Goal: Transaction & Acquisition: Book appointment/travel/reservation

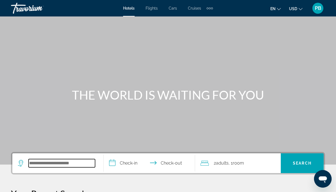
click at [55, 161] on input "Search widget" at bounding box center [62, 163] width 67 height 8
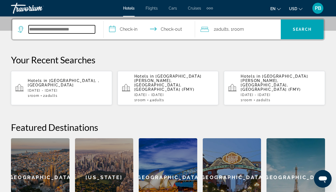
scroll to position [134, 0]
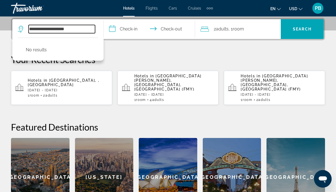
type input "**********"
click at [115, 28] on input "**********" at bounding box center [150, 29] width 93 height 21
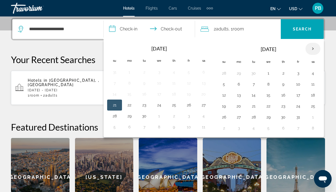
click at [312, 49] on th "Next month" at bounding box center [313, 49] width 15 height 12
click at [283, 85] on button "6" at bounding box center [283, 85] width 9 height 8
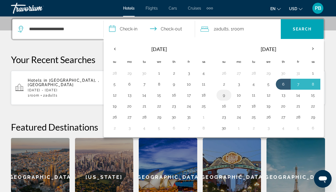
click at [224, 96] on button "9" at bounding box center [224, 96] width 9 height 8
type input "**********"
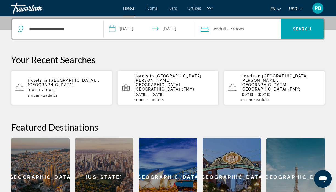
click at [258, 31] on div "2 Adult Adults , 1 Room rooms" at bounding box center [241, 29] width 80 height 8
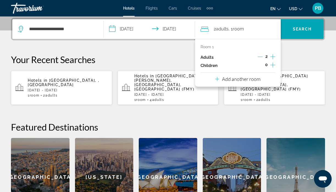
click at [273, 57] on icon "Increment adults" at bounding box center [273, 57] width 5 height 7
click at [296, 26] on span "Search widget" at bounding box center [302, 29] width 43 height 13
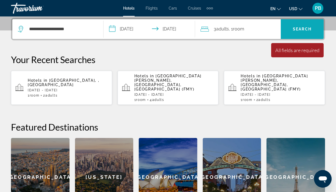
click at [296, 26] on span "Search widget" at bounding box center [302, 29] width 43 height 13
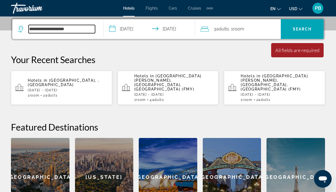
click at [76, 31] on input "**********" at bounding box center [62, 29] width 67 height 8
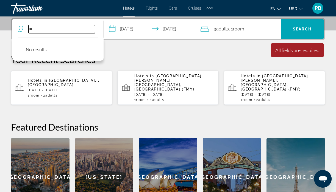
type input "*"
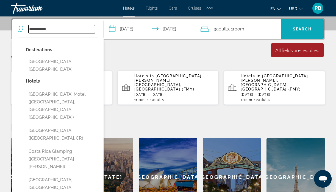
type input "**********"
click at [295, 27] on span "Search" at bounding box center [302, 29] width 19 height 4
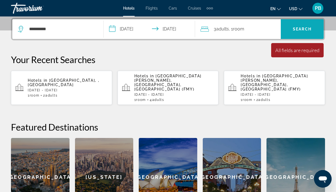
click at [293, 26] on span "Search widget" at bounding box center [302, 29] width 43 height 13
click at [52, 80] on span "[PERSON_NAME][GEOGRAPHIC_DATA], , [PERSON_NAME][GEOGRAPHIC_DATA]" at bounding box center [63, 82] width 71 height 9
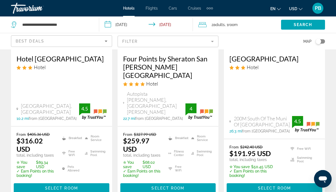
scroll to position [859, 0]
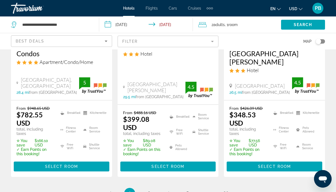
scroll to position [870, 0]
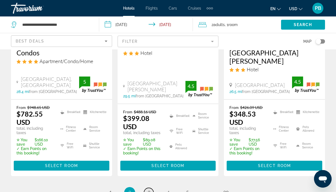
click at [148, 190] on span "3" at bounding box center [149, 193] width 3 height 6
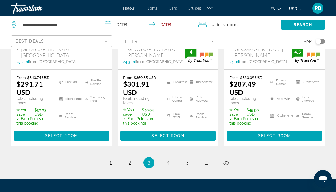
scroll to position [882, 0]
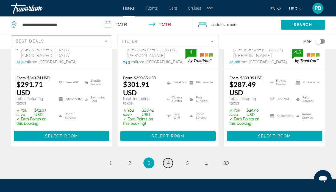
click at [169, 160] on span "4" at bounding box center [168, 163] width 3 height 6
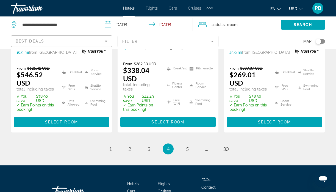
scroll to position [892, 0]
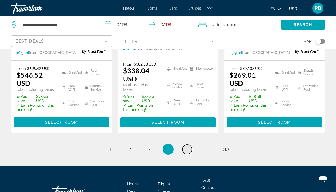
click at [186, 147] on span "5" at bounding box center [187, 150] width 3 height 6
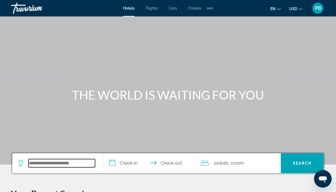
click at [33, 165] on input "Search widget" at bounding box center [62, 163] width 67 height 8
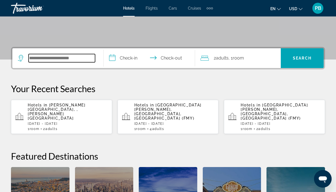
scroll to position [134, 0]
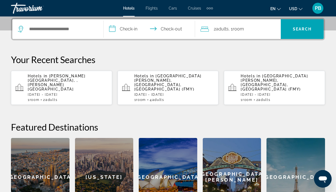
click at [49, 93] on p "[DATE] - [DATE]" at bounding box center [68, 95] width 80 height 4
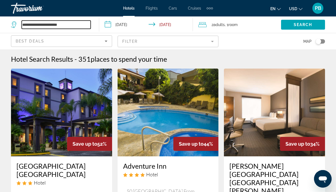
click at [67, 25] on input "**********" at bounding box center [56, 25] width 69 height 8
type input "*"
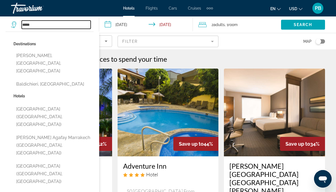
type input "**********"
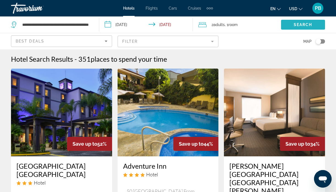
click at [301, 21] on span "Search widget" at bounding box center [303, 24] width 44 height 13
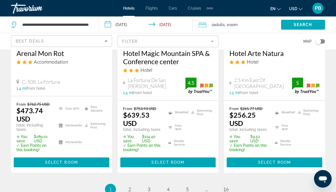
scroll to position [861, 0]
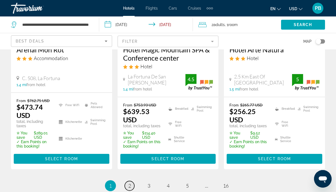
click at [129, 183] on span "2" at bounding box center [129, 186] width 3 height 6
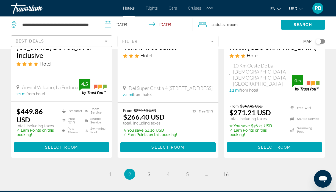
scroll to position [828, 0]
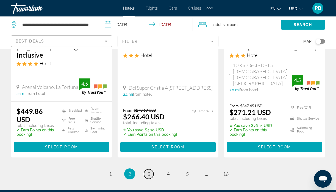
click at [148, 171] on span "3" at bounding box center [149, 174] width 3 height 6
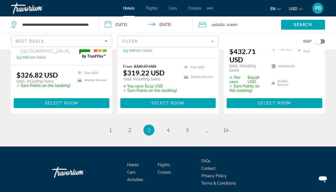
scroll to position [843, 0]
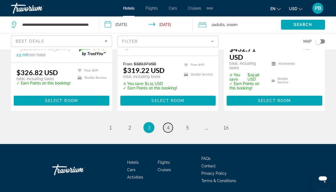
click at [168, 125] on span "4" at bounding box center [168, 128] width 3 height 6
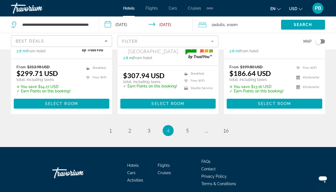
scroll to position [856, 0]
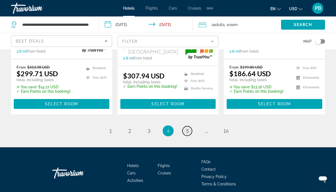
click at [187, 128] on span "5" at bounding box center [187, 131] width 3 height 6
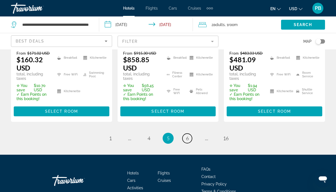
scroll to position [846, 0]
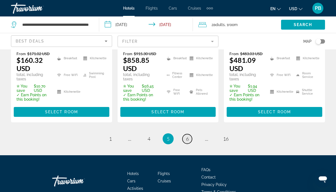
click at [187, 136] on span "6" at bounding box center [187, 139] width 3 height 6
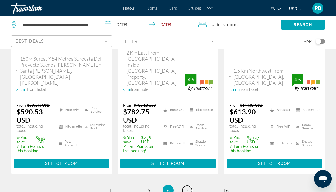
scroll to position [816, 0]
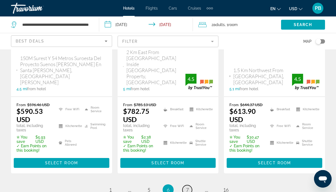
click at [189, 187] on span "7" at bounding box center [187, 190] width 3 height 6
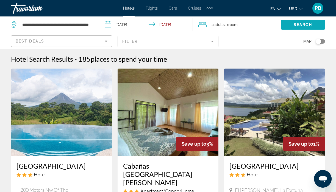
click at [296, 20] on span "Search widget" at bounding box center [303, 24] width 44 height 13
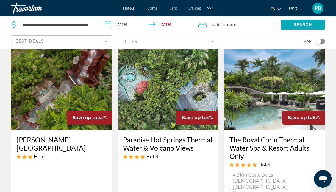
scroll to position [26, 0]
click at [58, 81] on img "Main content" at bounding box center [61, 86] width 101 height 88
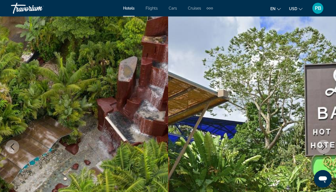
click at [324, 144] on icon "Next image" at bounding box center [324, 147] width 7 height 7
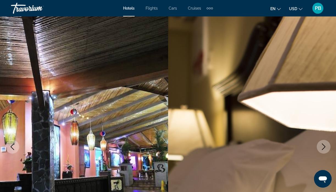
click at [324, 144] on icon "Next image" at bounding box center [324, 147] width 7 height 7
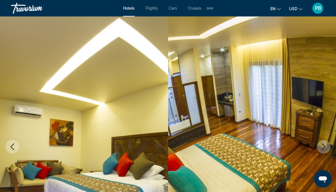
click at [324, 144] on icon "Next image" at bounding box center [324, 147] width 7 height 7
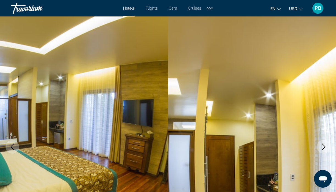
click at [324, 144] on icon "Next image" at bounding box center [324, 147] width 7 height 7
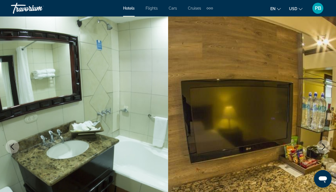
click at [324, 144] on icon "Next image" at bounding box center [324, 147] width 7 height 7
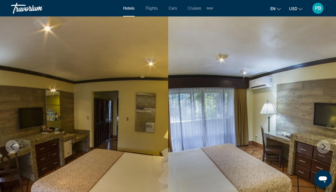
click at [324, 144] on icon "Next image" at bounding box center [324, 147] width 7 height 7
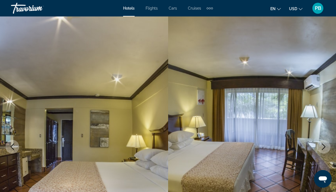
click at [324, 144] on icon "Next image" at bounding box center [324, 147] width 7 height 7
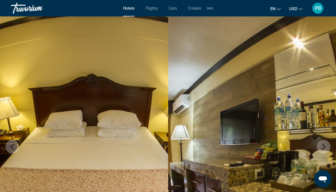
click at [324, 144] on icon "Next image" at bounding box center [324, 147] width 7 height 7
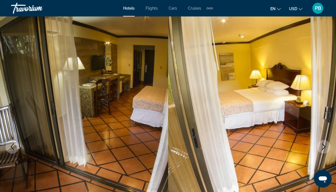
click at [324, 144] on icon "Next image" at bounding box center [324, 147] width 7 height 7
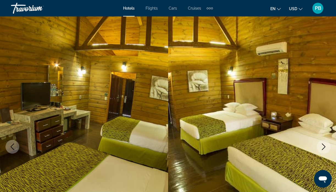
click at [324, 144] on icon "Next image" at bounding box center [324, 147] width 7 height 7
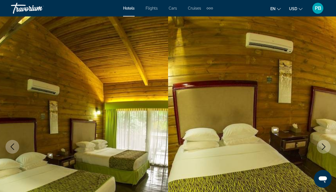
click at [324, 144] on icon "Next image" at bounding box center [324, 147] width 7 height 7
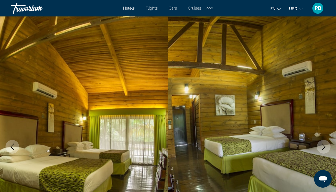
click at [324, 144] on icon "Next image" at bounding box center [324, 147] width 7 height 7
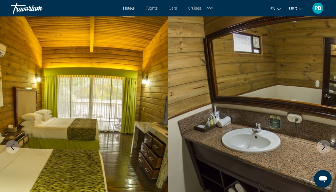
click at [324, 144] on icon "Next image" at bounding box center [324, 147] width 7 height 7
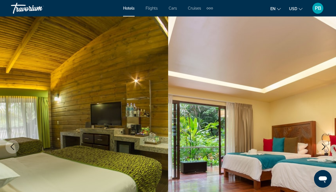
click at [324, 144] on icon "Next image" at bounding box center [324, 147] width 7 height 7
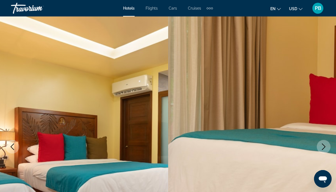
click at [324, 144] on icon "Next image" at bounding box center [324, 147] width 7 height 7
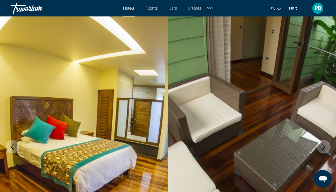
click at [324, 144] on icon "Next image" at bounding box center [324, 147] width 7 height 7
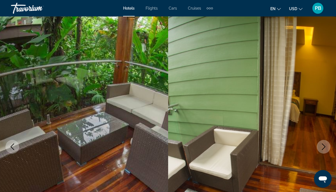
click at [324, 144] on icon "Next image" at bounding box center [324, 147] width 7 height 7
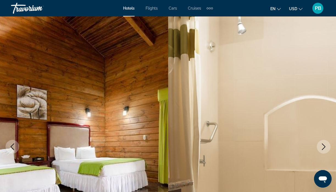
click at [324, 144] on icon "Next image" at bounding box center [324, 147] width 7 height 7
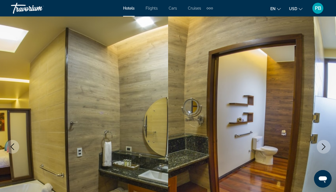
click at [324, 144] on icon "Next image" at bounding box center [324, 147] width 7 height 7
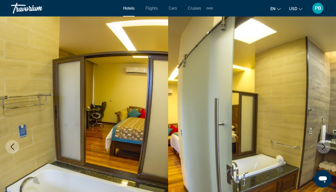
click at [324, 144] on icon "Next image" at bounding box center [324, 147] width 7 height 7
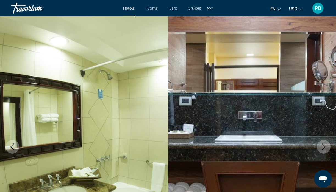
click at [324, 144] on icon "Next image" at bounding box center [324, 147] width 7 height 7
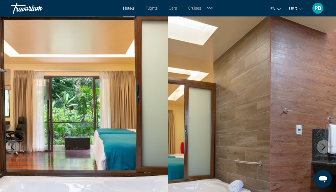
click at [324, 144] on icon "Next image" at bounding box center [324, 147] width 7 height 7
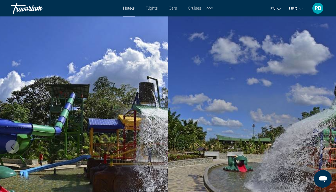
click at [324, 144] on icon "Next image" at bounding box center [324, 147] width 7 height 7
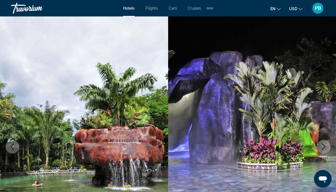
click at [324, 144] on icon "Next image" at bounding box center [324, 147] width 7 height 7
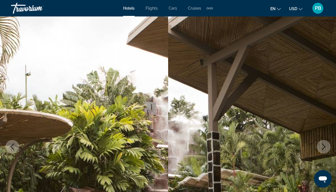
click at [324, 144] on icon "Next image" at bounding box center [324, 147] width 7 height 7
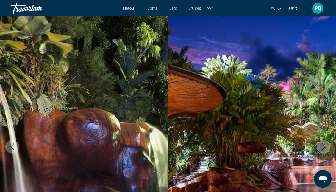
click at [324, 144] on icon "Next image" at bounding box center [324, 147] width 7 height 7
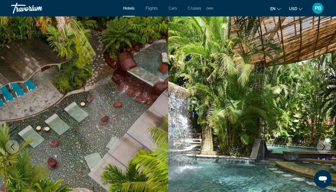
click at [324, 144] on icon "Next image" at bounding box center [324, 147] width 7 height 7
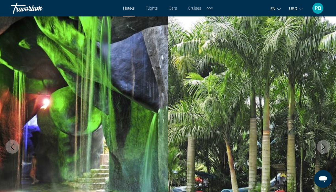
click at [324, 144] on icon "Next image" at bounding box center [324, 147] width 7 height 7
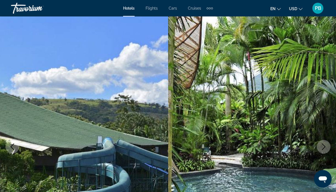
click at [324, 144] on icon "Next image" at bounding box center [324, 147] width 7 height 7
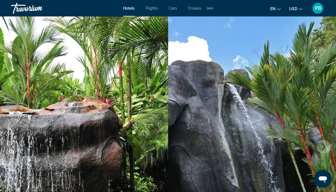
click at [324, 144] on icon "Next image" at bounding box center [324, 147] width 7 height 7
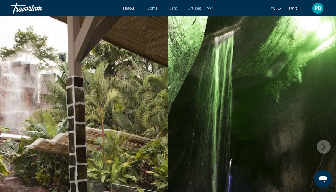
click at [324, 144] on icon "Next image" at bounding box center [324, 147] width 7 height 7
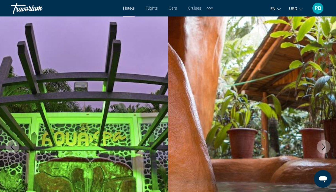
click at [324, 144] on icon "Next image" at bounding box center [324, 147] width 7 height 7
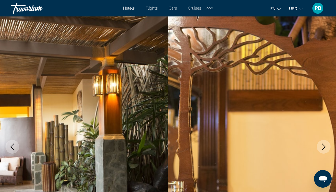
click at [324, 144] on icon "Next image" at bounding box center [324, 147] width 7 height 7
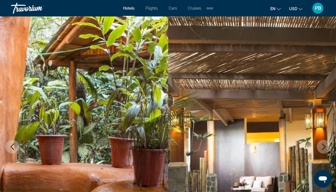
click at [324, 144] on icon "Next image" at bounding box center [324, 147] width 7 height 7
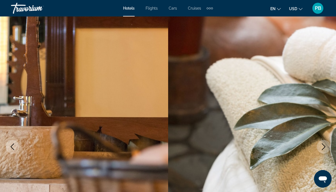
click at [324, 144] on icon "Next image" at bounding box center [324, 147] width 7 height 7
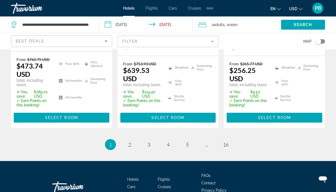
scroll to position [902, 0]
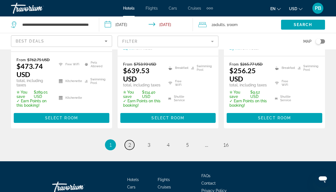
click at [128, 142] on span "2" at bounding box center [129, 145] width 3 height 6
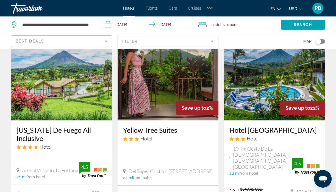
scroll to position [742, 0]
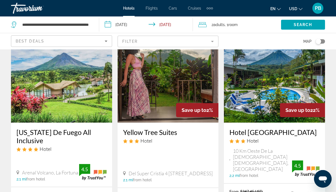
click at [67, 73] on img "Main content" at bounding box center [61, 79] width 101 height 88
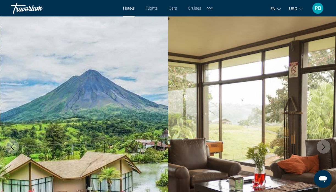
click at [326, 147] on icon "Next image" at bounding box center [324, 147] width 7 height 7
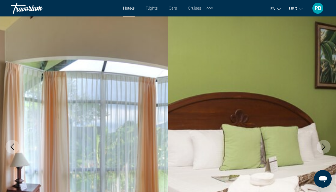
click at [326, 147] on icon "Next image" at bounding box center [324, 147] width 7 height 7
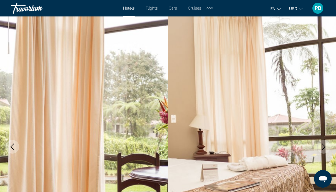
click at [326, 147] on icon "Next image" at bounding box center [324, 147] width 7 height 7
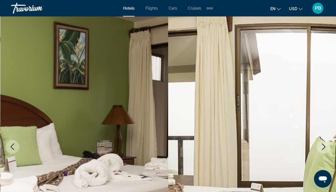
click at [326, 147] on icon "Next image" at bounding box center [324, 147] width 7 height 7
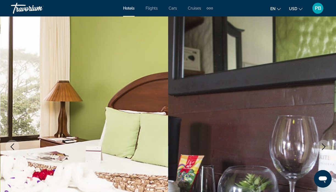
click at [326, 147] on icon "Next image" at bounding box center [324, 147] width 7 height 7
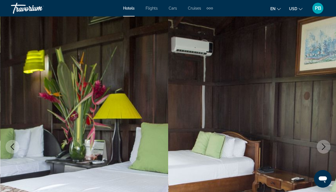
click at [326, 147] on icon "Next image" at bounding box center [324, 147] width 7 height 7
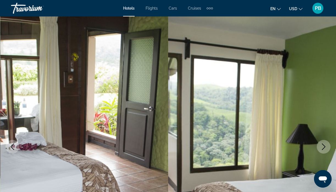
click at [326, 147] on icon "Next image" at bounding box center [324, 147] width 7 height 7
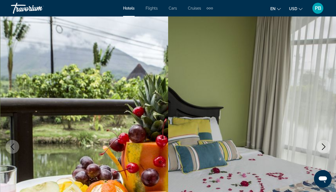
click at [326, 147] on icon "Next image" at bounding box center [324, 147] width 7 height 7
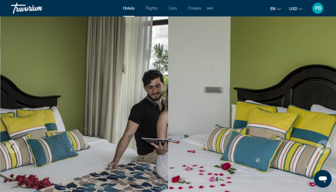
click at [326, 147] on icon "Next image" at bounding box center [324, 147] width 7 height 7
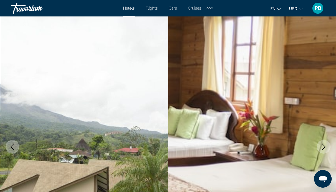
click at [326, 147] on icon "Next image" at bounding box center [324, 147] width 7 height 7
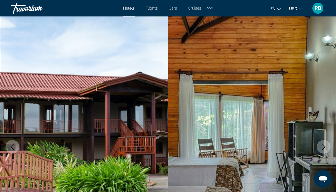
click at [326, 147] on icon "Next image" at bounding box center [324, 147] width 7 height 7
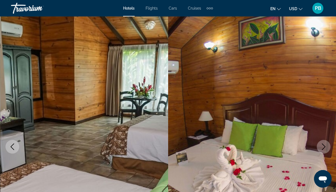
click at [326, 147] on icon "Next image" at bounding box center [324, 147] width 7 height 7
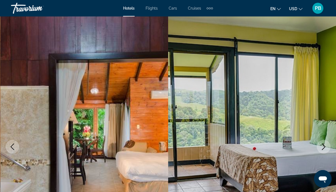
click at [326, 147] on icon "Next image" at bounding box center [324, 147] width 7 height 7
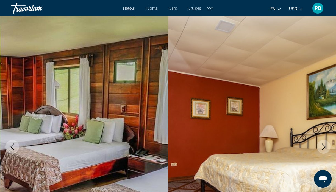
click at [326, 147] on icon "Next image" at bounding box center [324, 147] width 7 height 7
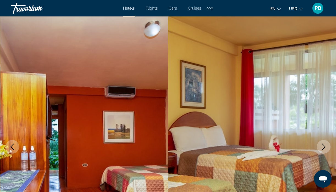
click at [326, 147] on icon "Next image" at bounding box center [324, 147] width 7 height 7
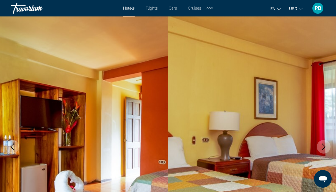
click at [326, 147] on icon "Next image" at bounding box center [324, 147] width 7 height 7
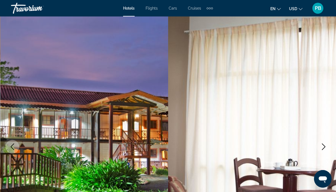
click at [326, 147] on icon "Next image" at bounding box center [324, 147] width 7 height 7
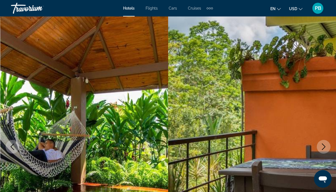
click at [326, 147] on icon "Next image" at bounding box center [324, 147] width 7 height 7
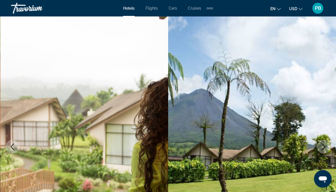
click at [326, 147] on icon "Next image" at bounding box center [324, 147] width 7 height 7
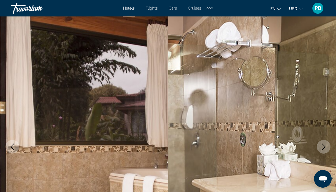
click at [326, 147] on icon "Next image" at bounding box center [324, 147] width 7 height 7
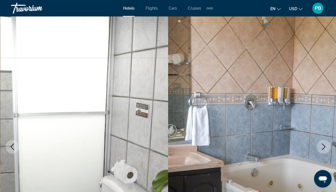
click at [326, 147] on icon "Next image" at bounding box center [324, 147] width 7 height 7
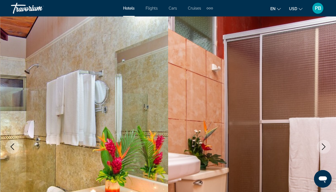
click at [326, 147] on icon "Next image" at bounding box center [324, 147] width 7 height 7
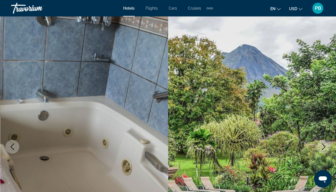
click at [326, 147] on icon "Next image" at bounding box center [324, 147] width 7 height 7
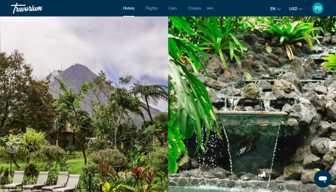
click at [326, 147] on icon "Next image" at bounding box center [324, 147] width 7 height 7
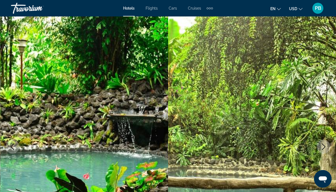
click at [326, 147] on icon "Next image" at bounding box center [324, 147] width 7 height 7
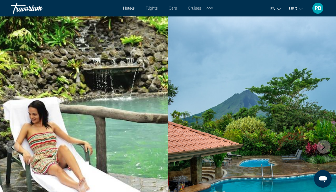
click at [326, 147] on icon "Next image" at bounding box center [324, 147] width 7 height 7
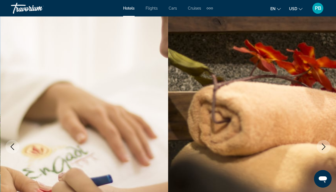
click at [326, 147] on icon "Next image" at bounding box center [324, 147] width 7 height 7
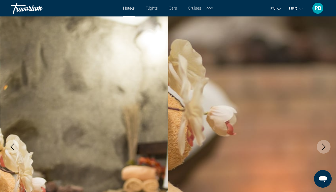
click at [326, 147] on icon "Next image" at bounding box center [324, 147] width 7 height 7
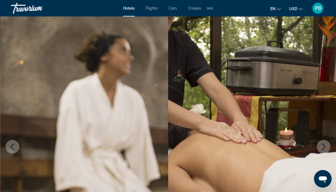
click at [326, 147] on icon "Next image" at bounding box center [324, 147] width 7 height 7
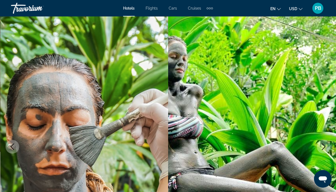
click at [326, 147] on icon "Next image" at bounding box center [324, 147] width 7 height 7
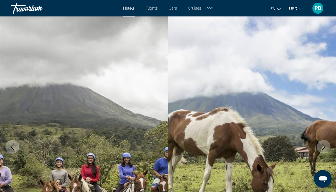
click at [326, 147] on icon "Next image" at bounding box center [324, 147] width 7 height 7
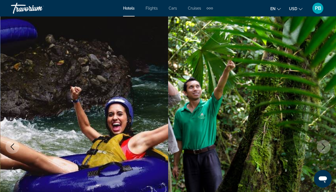
click at [326, 147] on icon "Next image" at bounding box center [324, 147] width 7 height 7
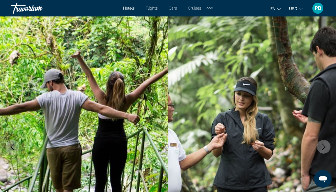
click at [326, 147] on icon "Next image" at bounding box center [324, 147] width 7 height 7
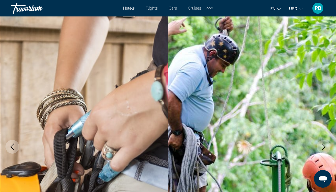
click at [326, 147] on icon "Next image" at bounding box center [324, 147] width 7 height 7
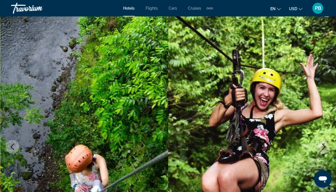
click at [326, 147] on icon "Next image" at bounding box center [324, 147] width 7 height 7
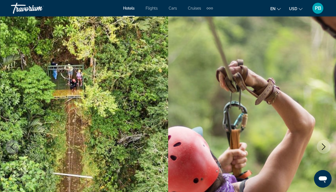
click at [326, 147] on icon "Next image" at bounding box center [324, 147] width 7 height 7
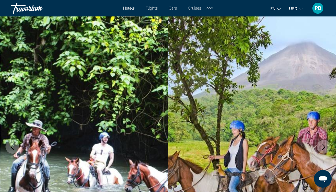
click at [326, 147] on icon "Next image" at bounding box center [324, 147] width 7 height 7
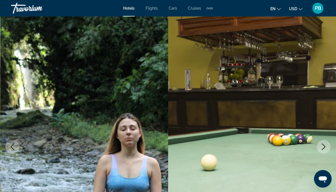
click at [326, 147] on icon "Next image" at bounding box center [324, 147] width 7 height 7
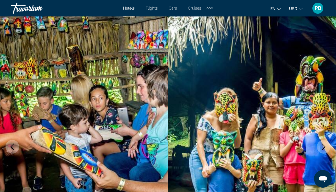
click at [326, 147] on icon "Next image" at bounding box center [324, 147] width 7 height 7
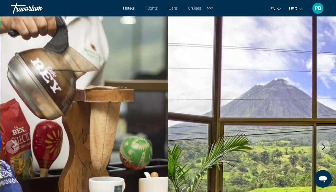
click at [326, 147] on icon "Next image" at bounding box center [324, 147] width 7 height 7
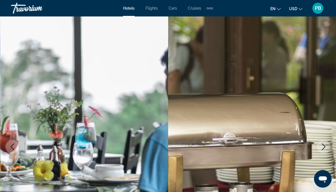
click at [326, 147] on icon "Next image" at bounding box center [324, 147] width 7 height 7
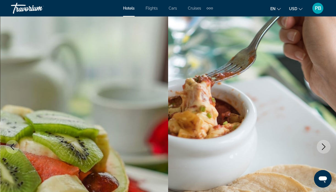
click at [326, 147] on icon "Next image" at bounding box center [324, 147] width 7 height 7
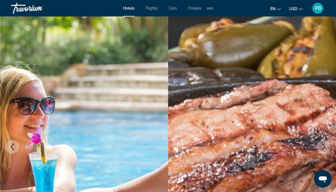
click at [326, 147] on icon "Next image" at bounding box center [324, 147] width 7 height 7
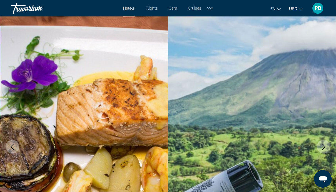
click at [326, 147] on icon "Next image" at bounding box center [324, 147] width 7 height 7
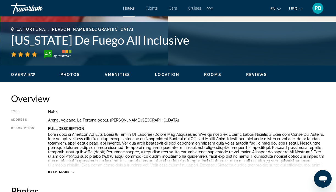
scroll to position [212, 0]
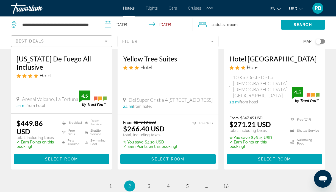
scroll to position [816, 0]
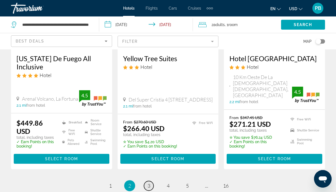
click at [148, 183] on span "3" at bounding box center [149, 186] width 3 height 6
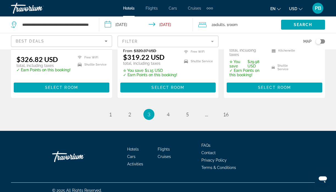
scroll to position [855, 0]
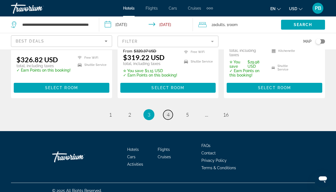
click at [167, 112] on span "4" at bounding box center [168, 115] width 3 height 6
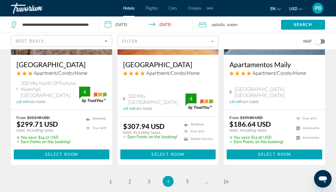
scroll to position [809, 0]
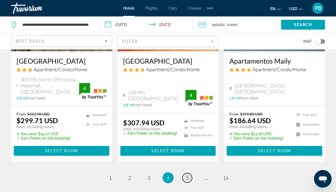
click at [187, 175] on span "5" at bounding box center [187, 178] width 3 height 6
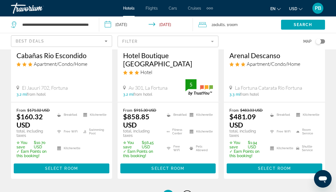
scroll to position [797, 0]
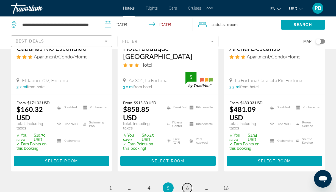
click at [186, 185] on span "6" at bounding box center [187, 188] width 3 height 6
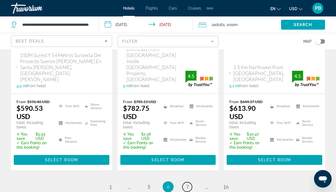
scroll to position [819, 0]
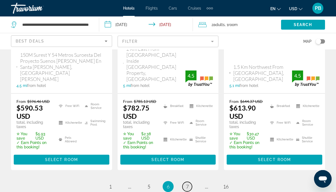
click at [187, 184] on span "7" at bounding box center [187, 187] width 3 height 6
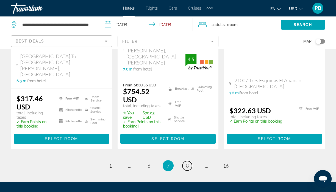
scroll to position [844, 0]
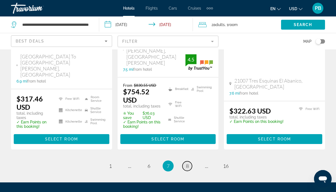
click at [186, 162] on link "page 8" at bounding box center [188, 167] width 10 height 10
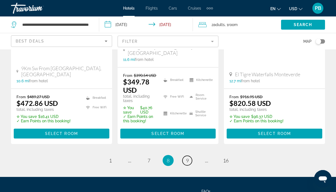
scroll to position [866, 0]
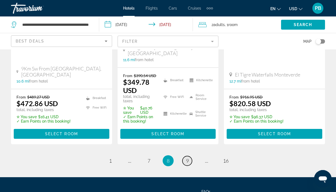
click at [186, 156] on link "page 9" at bounding box center [188, 161] width 10 height 10
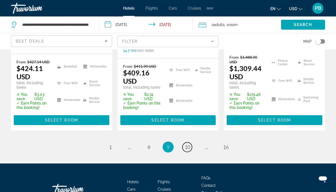
scroll to position [861, 0]
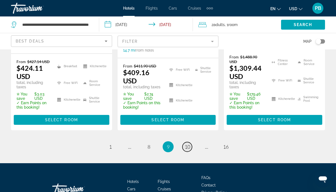
click at [186, 142] on link "page 10" at bounding box center [188, 147] width 10 height 10
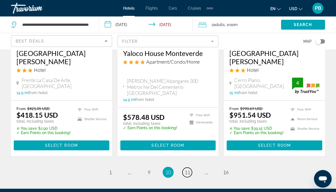
scroll to position [826, 0]
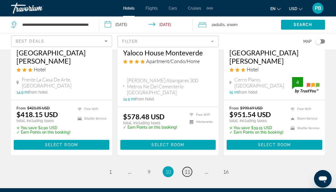
click at [189, 169] on span "11" at bounding box center [187, 172] width 5 height 6
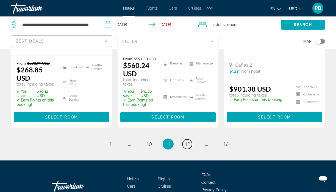
scroll to position [871, 0]
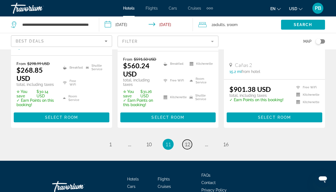
click at [186, 142] on span "12" at bounding box center [187, 145] width 5 height 6
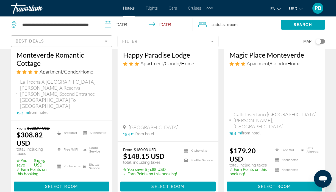
scroll to position [822, 0]
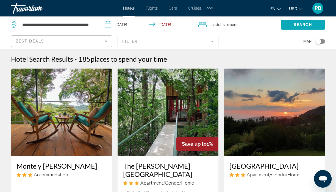
click at [296, 23] on span "Search" at bounding box center [303, 25] width 19 height 4
click at [295, 24] on span "Search" at bounding box center [303, 25] width 19 height 4
click at [219, 22] on span "2 Adult Adults" at bounding box center [218, 25] width 13 height 8
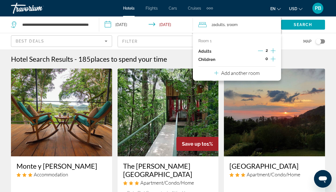
click at [274, 50] on icon "Increment adults" at bounding box center [273, 51] width 5 height 7
click at [298, 20] on span "Search widget" at bounding box center [303, 24] width 44 height 13
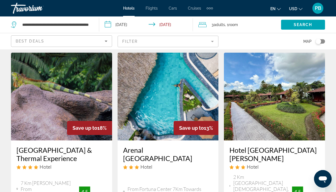
scroll to position [504, 0]
click at [56, 91] on img "Main content" at bounding box center [61, 97] width 101 height 88
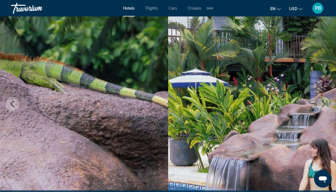
scroll to position [45, 0]
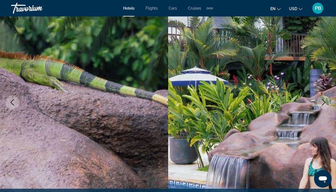
click at [324, 101] on icon "Next image" at bounding box center [324, 102] width 7 height 7
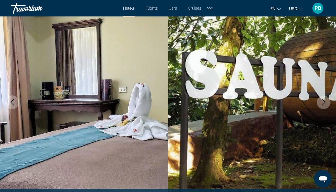
click at [324, 101] on icon "Next image" at bounding box center [324, 102] width 7 height 7
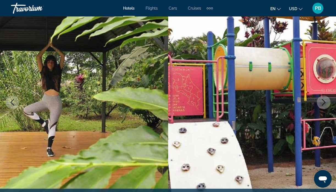
click at [324, 101] on icon "Next image" at bounding box center [324, 102] width 7 height 7
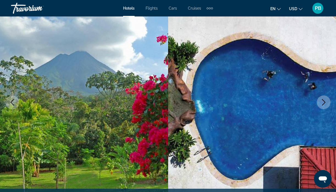
click at [324, 101] on icon "Next image" at bounding box center [324, 102] width 7 height 7
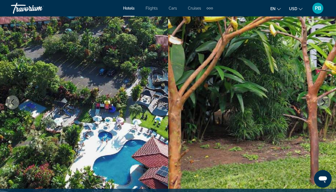
click at [324, 101] on icon "Next image" at bounding box center [324, 102] width 7 height 7
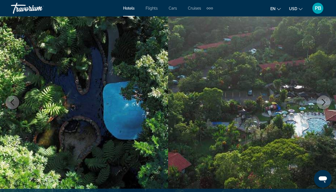
click at [324, 101] on icon "Next image" at bounding box center [324, 102] width 7 height 7
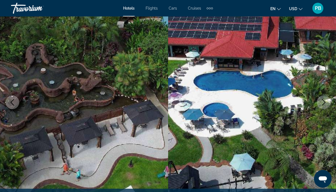
click at [324, 101] on icon "Next image" at bounding box center [324, 102] width 7 height 7
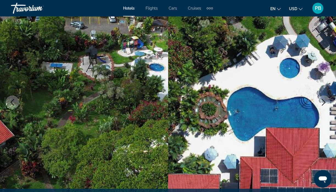
click at [324, 101] on icon "Next image" at bounding box center [324, 102] width 7 height 7
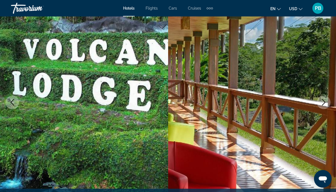
click at [324, 101] on icon "Next image" at bounding box center [324, 102] width 7 height 7
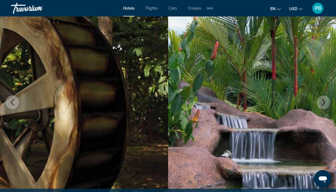
click at [324, 101] on icon "Next image" at bounding box center [324, 102] width 7 height 7
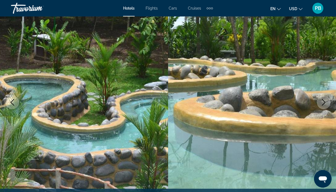
click at [326, 101] on icon "Next image" at bounding box center [324, 102] width 7 height 7
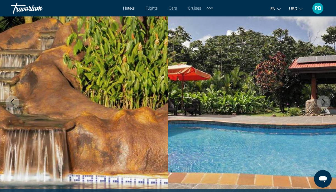
click at [326, 101] on icon "Next image" at bounding box center [324, 102] width 7 height 7
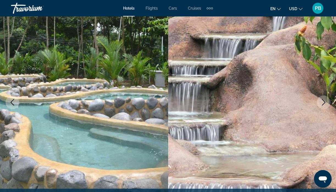
click at [326, 101] on icon "Next image" at bounding box center [324, 102] width 7 height 7
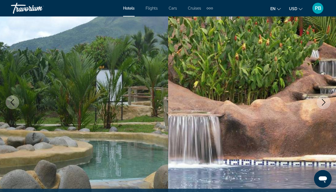
click at [326, 101] on icon "Next image" at bounding box center [324, 102] width 7 height 7
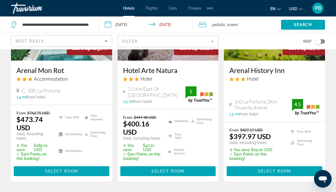
scroll to position [824, 0]
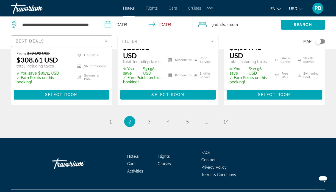
scroll to position [874, 0]
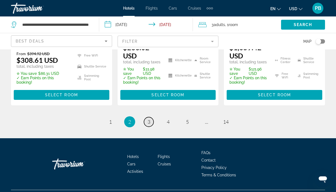
click at [149, 119] on span "3" at bounding box center [149, 122] width 3 height 6
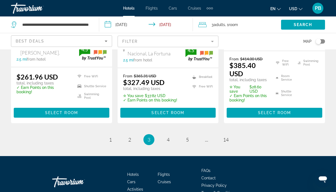
scroll to position [833, 0]
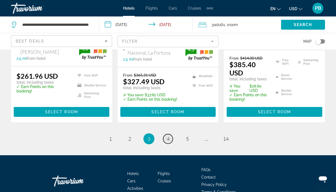
click at [167, 136] on span "4" at bounding box center [168, 139] width 3 height 6
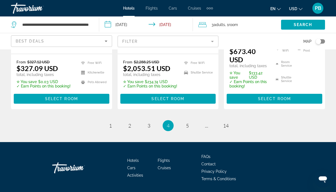
scroll to position [861, 0]
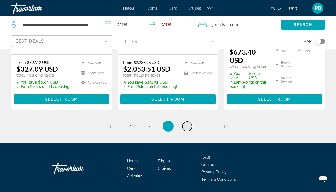
click at [187, 123] on span "5" at bounding box center [187, 126] width 3 height 6
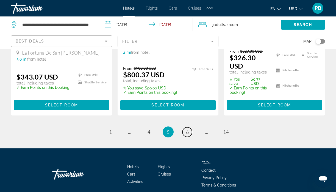
scroll to position [858, 0]
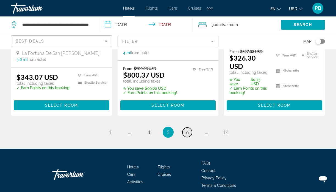
click at [187, 130] on span "6" at bounding box center [187, 133] width 3 height 6
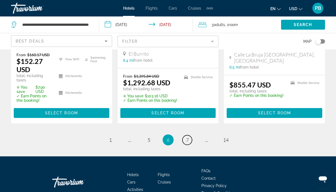
scroll to position [865, 0]
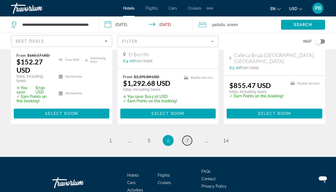
click at [187, 138] on span "7" at bounding box center [187, 141] width 3 height 6
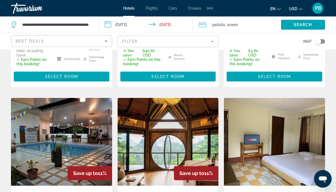
scroll to position [707, 0]
click at [187, 108] on img "Main content" at bounding box center [168, 142] width 101 height 88
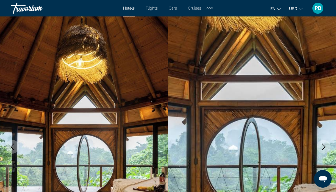
click at [323, 145] on icon "Next image" at bounding box center [324, 147] width 7 height 7
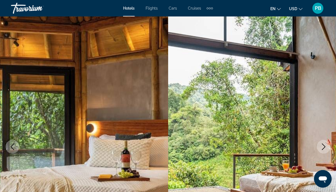
click at [323, 145] on icon "Next image" at bounding box center [324, 147] width 7 height 7
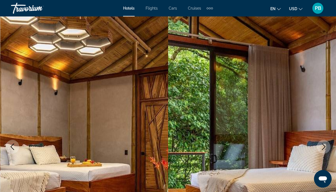
click at [323, 145] on icon "Next image" at bounding box center [324, 147] width 7 height 7
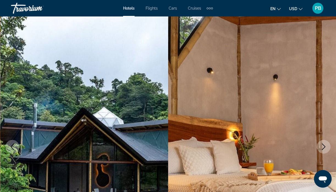
click at [323, 145] on icon "Next image" at bounding box center [324, 147] width 7 height 7
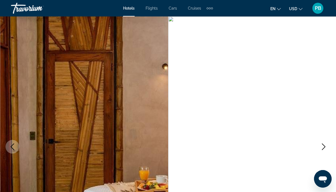
click at [323, 145] on icon "Next image" at bounding box center [324, 147] width 7 height 7
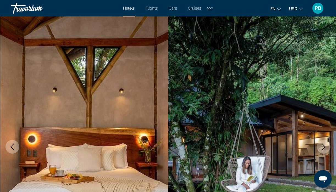
click at [323, 145] on icon "Next image" at bounding box center [324, 147] width 7 height 7
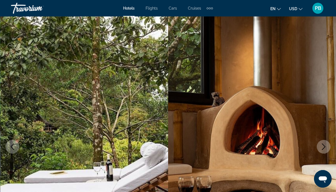
click at [323, 145] on icon "Next image" at bounding box center [324, 147] width 7 height 7
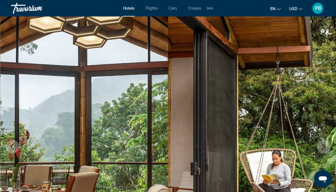
click at [323, 145] on icon "Next image" at bounding box center [324, 147] width 7 height 7
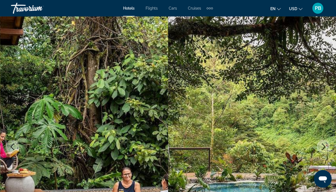
click at [323, 145] on icon "Next image" at bounding box center [324, 147] width 7 height 7
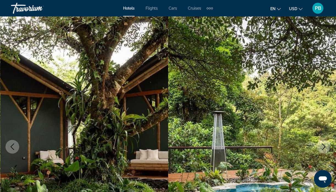
click at [323, 145] on icon "Next image" at bounding box center [324, 147] width 7 height 7
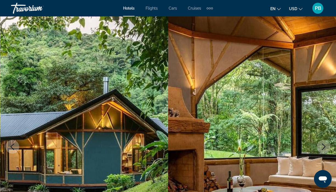
click at [323, 145] on icon "Next image" at bounding box center [324, 147] width 7 height 7
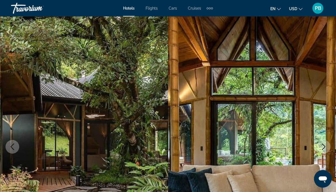
click at [323, 145] on icon "Next image" at bounding box center [324, 147] width 7 height 7
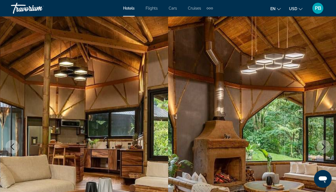
click at [323, 145] on icon "Next image" at bounding box center [324, 147] width 7 height 7
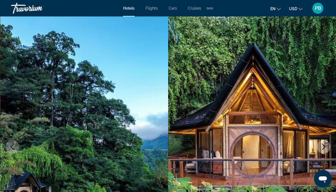
click at [323, 145] on icon "Next image" at bounding box center [324, 147] width 7 height 7
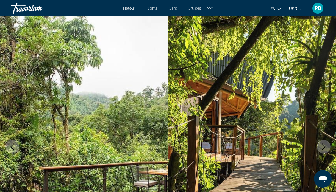
click at [323, 145] on icon "Next image" at bounding box center [324, 147] width 7 height 7
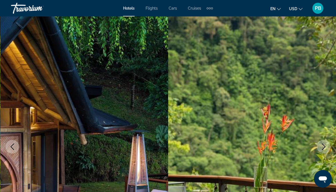
click at [323, 145] on icon "Next image" at bounding box center [324, 147] width 7 height 7
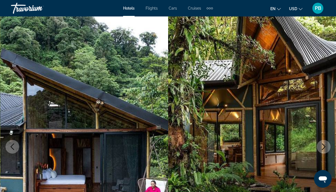
click at [323, 145] on icon "Next image" at bounding box center [324, 147] width 7 height 7
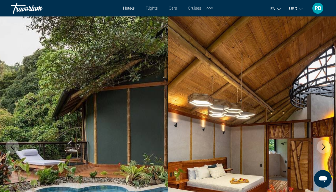
click at [323, 145] on icon "Next image" at bounding box center [324, 147] width 7 height 7
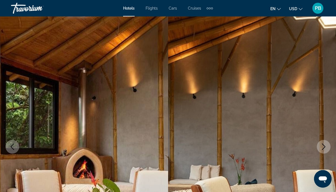
click at [323, 145] on icon "Next image" at bounding box center [324, 147] width 7 height 7
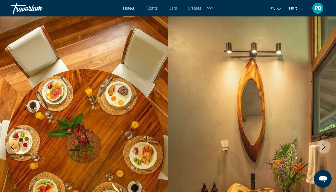
click at [323, 145] on icon "Next image" at bounding box center [324, 147] width 7 height 7
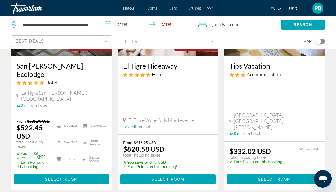
scroll to position [839, 0]
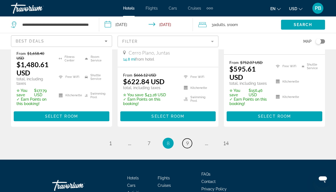
scroll to position [865, 0]
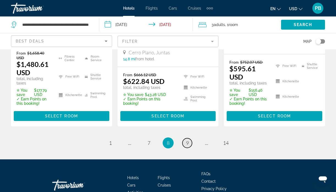
click at [186, 140] on span "9" at bounding box center [187, 143] width 3 height 6
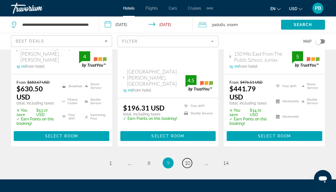
scroll to position [818, 0]
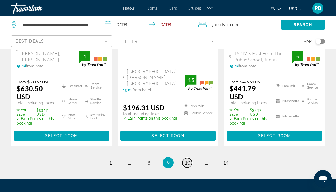
click at [186, 158] on link "page 10" at bounding box center [188, 163] width 10 height 10
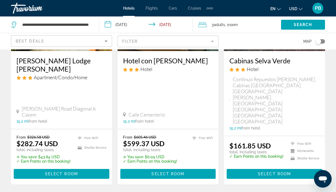
scroll to position [827, 0]
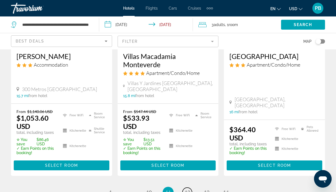
scroll to position [828, 0]
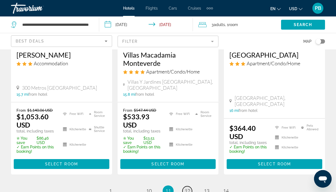
click at [186, 188] on span "12" at bounding box center [187, 191] width 5 height 6
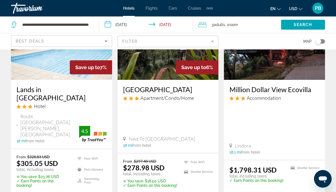
scroll to position [828, 0]
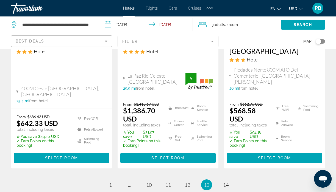
scroll to position [828, 0]
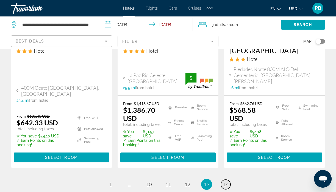
click at [225, 182] on span "14" at bounding box center [225, 185] width 5 height 6
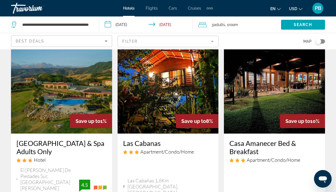
scroll to position [13, 0]
